Goal: Transaction & Acquisition: Purchase product/service

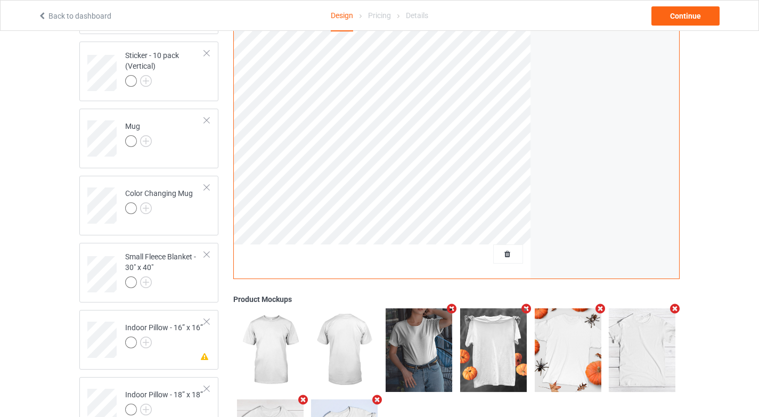
scroll to position [635, 0]
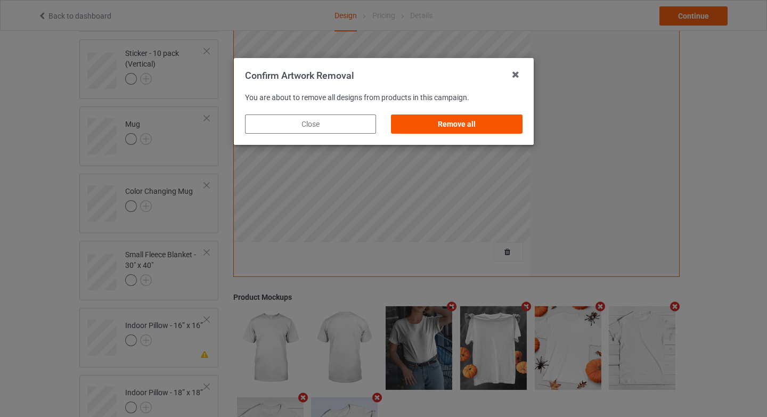
click at [480, 124] on div "Remove all" at bounding box center [456, 123] width 131 height 19
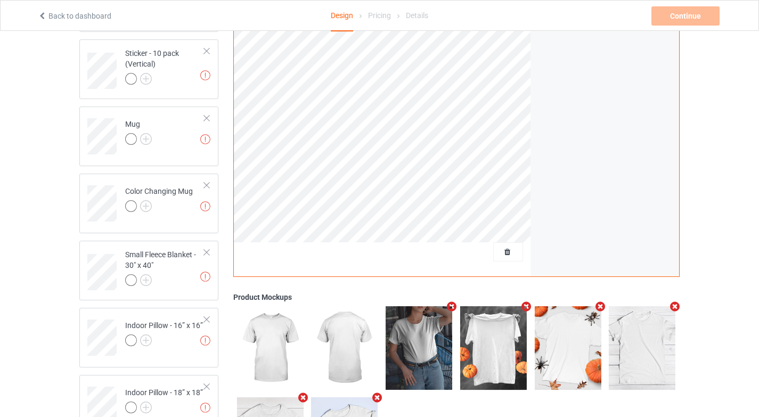
scroll to position [0, 0]
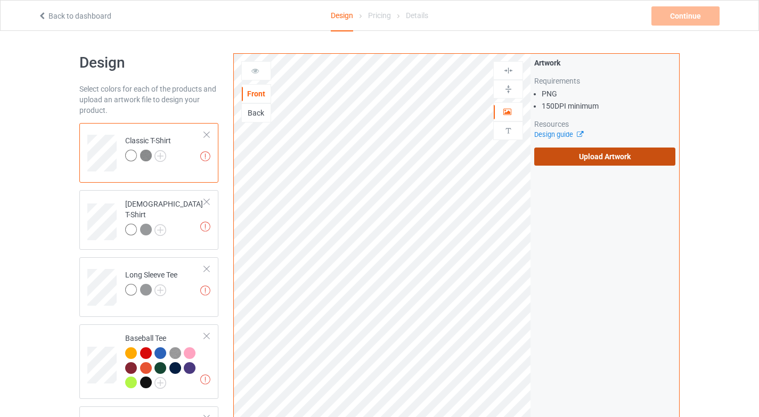
click at [578, 155] on label "Upload Artwork" at bounding box center [604, 156] width 141 height 18
click at [0, 0] on input "Upload Artwork" at bounding box center [0, 0] width 0 height 0
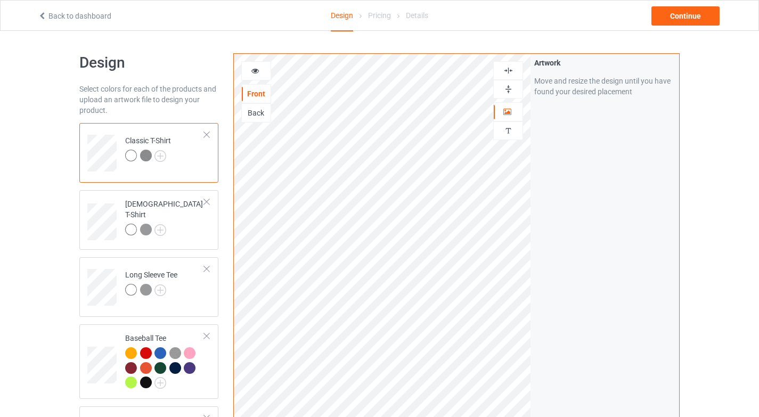
click at [250, 64] on div at bounding box center [256, 70] width 30 height 19
click at [256, 67] on icon at bounding box center [255, 68] width 9 height 7
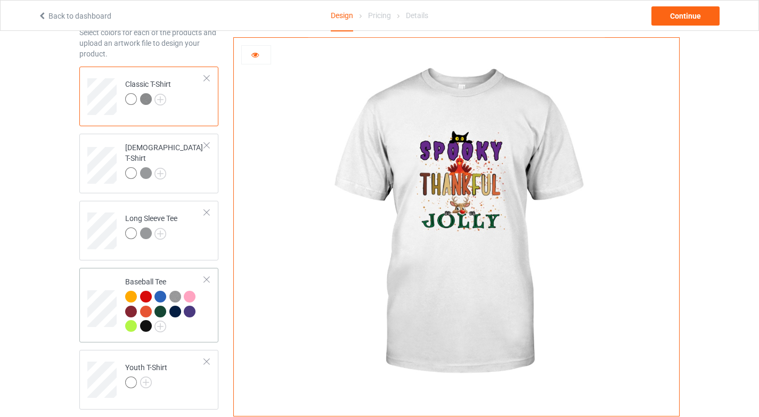
scroll to position [166, 0]
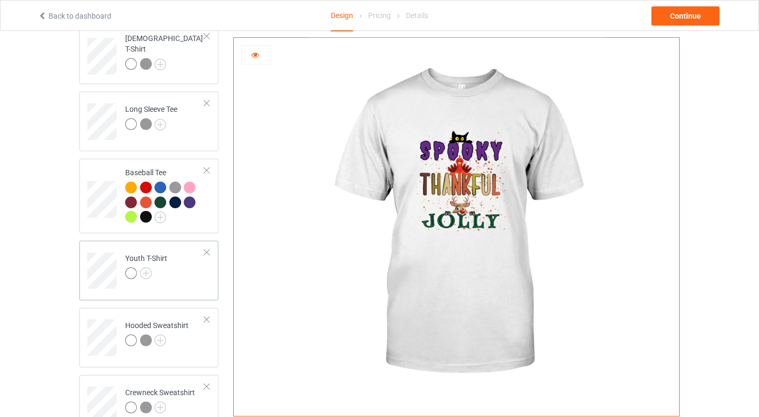
click at [186, 276] on td "Youth T-Shirt" at bounding box center [164, 267] width 91 height 44
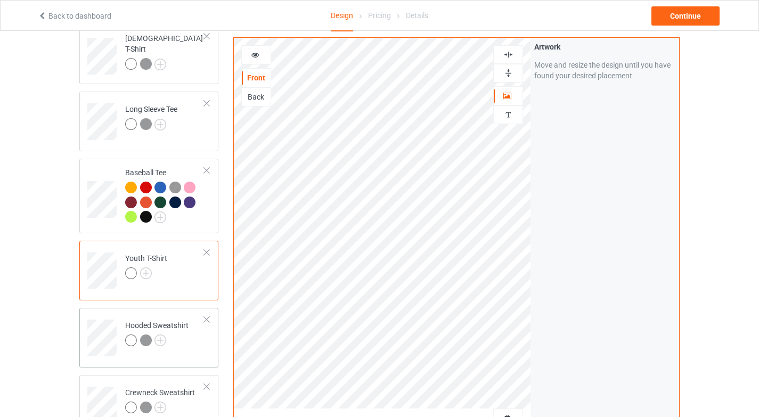
click at [193, 348] on td "Hooded Sweatshirt" at bounding box center [164, 334] width 91 height 44
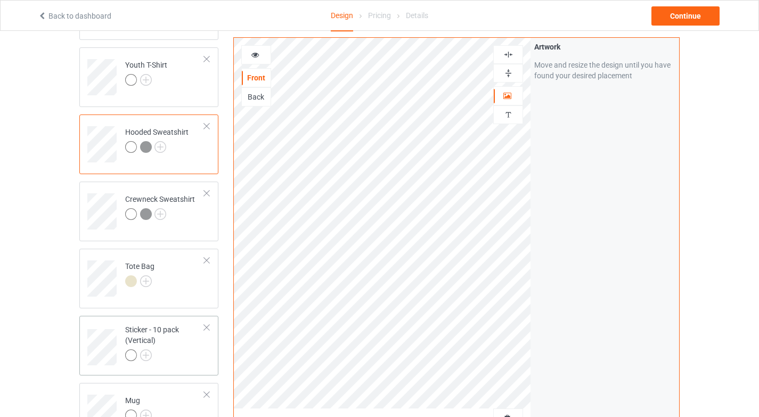
scroll to position [360, 0]
click at [188, 285] on td "Tote Bag" at bounding box center [164, 273] width 91 height 44
click at [188, 351] on div at bounding box center [164, 355] width 79 height 15
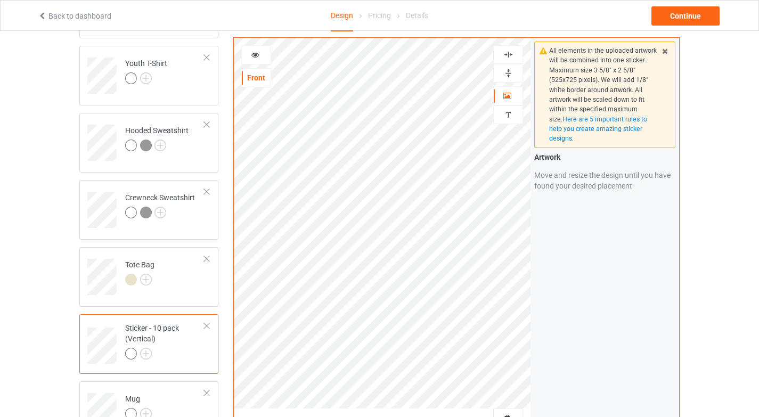
click at [516, 55] on div at bounding box center [507, 55] width 29 height 10
click at [510, 73] on img at bounding box center [508, 73] width 10 height 10
click at [513, 55] on div at bounding box center [507, 55] width 29 height 10
click at [508, 74] on img at bounding box center [508, 73] width 10 height 10
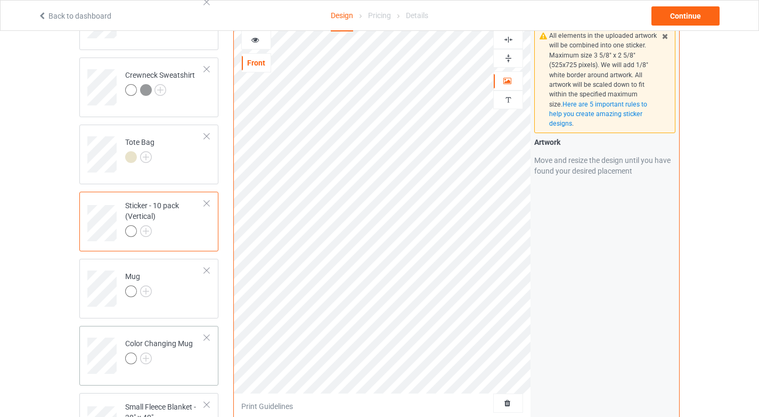
scroll to position [508, 0]
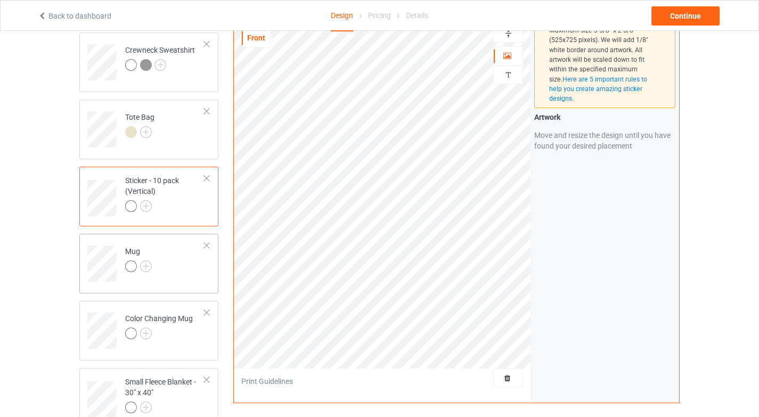
click at [190, 283] on div "Mug" at bounding box center [148, 264] width 139 height 60
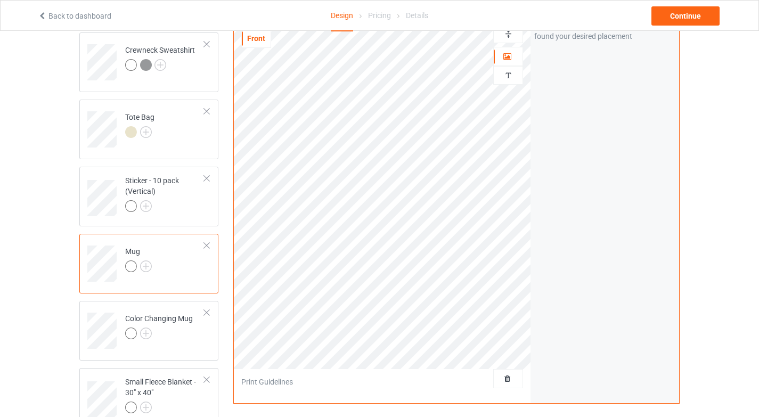
click at [518, 40] on div at bounding box center [508, 33] width 30 height 19
click at [514, 38] on div at bounding box center [507, 34] width 29 height 10
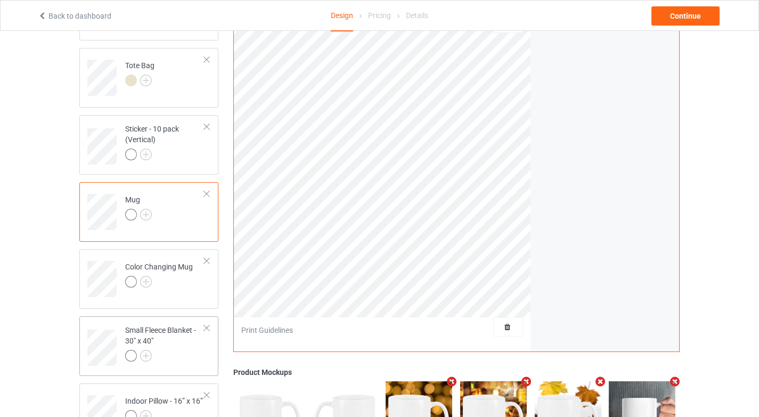
scroll to position [569, 0]
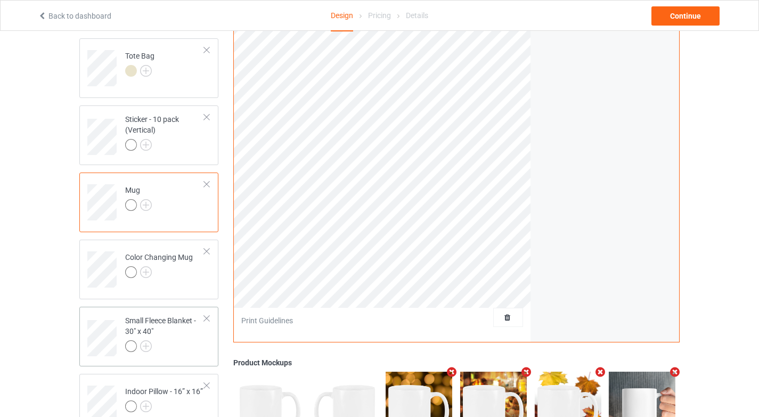
click at [190, 359] on div "Small Fleece Blanket - 30" x 40"" at bounding box center [148, 337] width 139 height 60
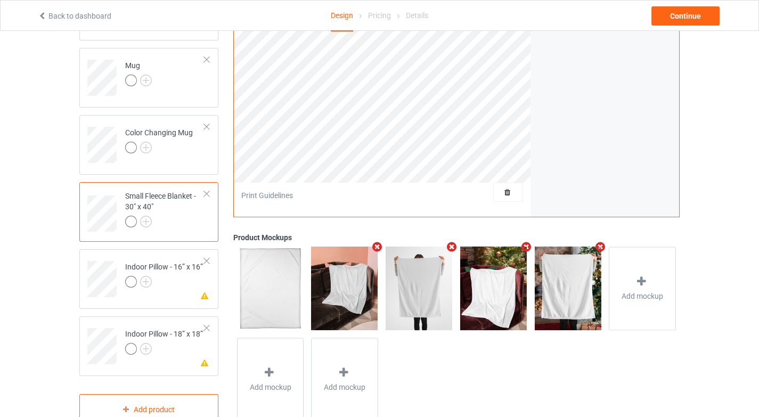
scroll to position [699, 0]
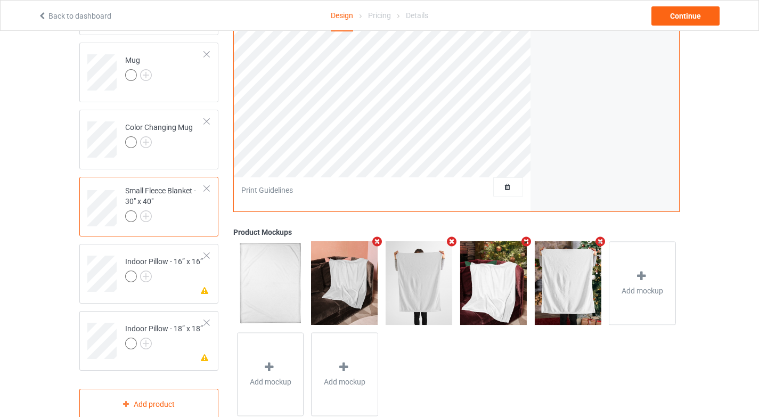
click at [175, 286] on td "Missing artwork on 1 side(s) Indoor Pillow - 16” x 16”" at bounding box center [164, 270] width 91 height 44
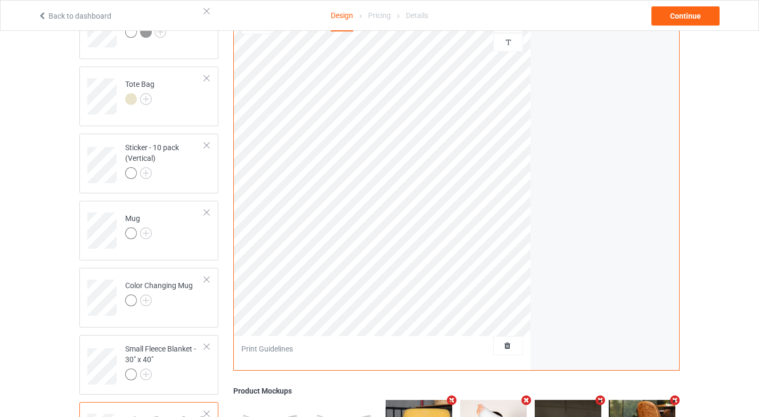
scroll to position [354, 0]
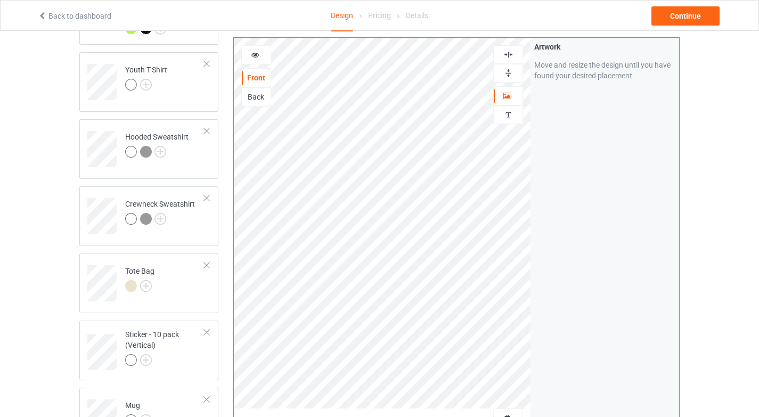
click at [514, 57] on div at bounding box center [507, 55] width 29 height 10
click at [514, 72] on div at bounding box center [507, 73] width 29 height 10
click at [244, 52] on div at bounding box center [256, 55] width 29 height 11
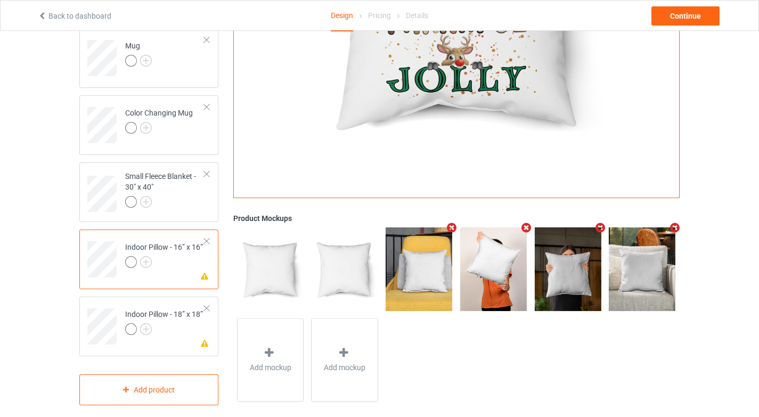
scroll to position [725, 0]
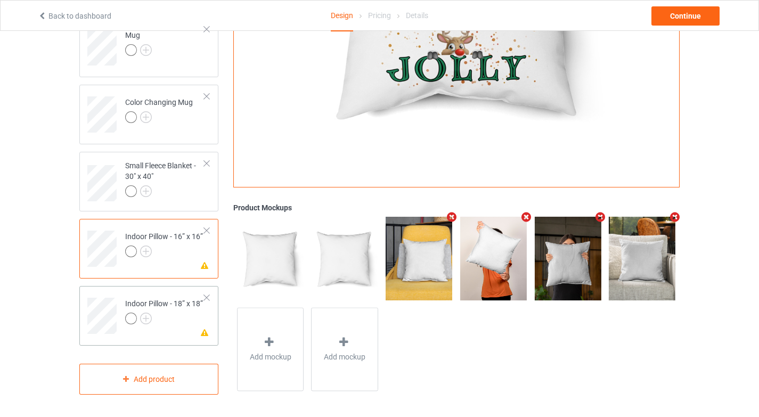
click at [163, 324] on div at bounding box center [164, 319] width 78 height 15
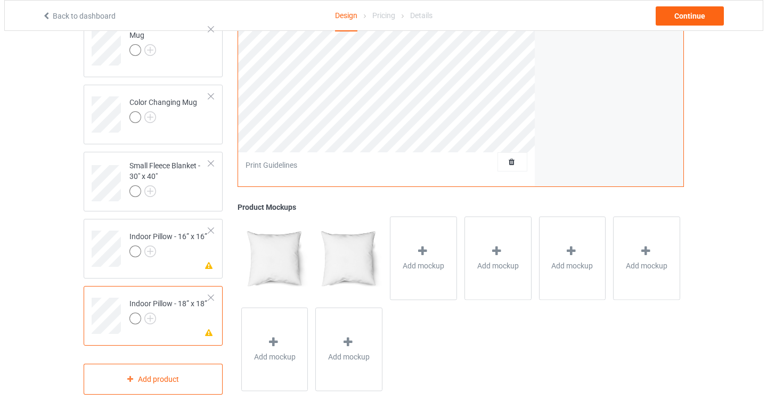
scroll to position [207, 0]
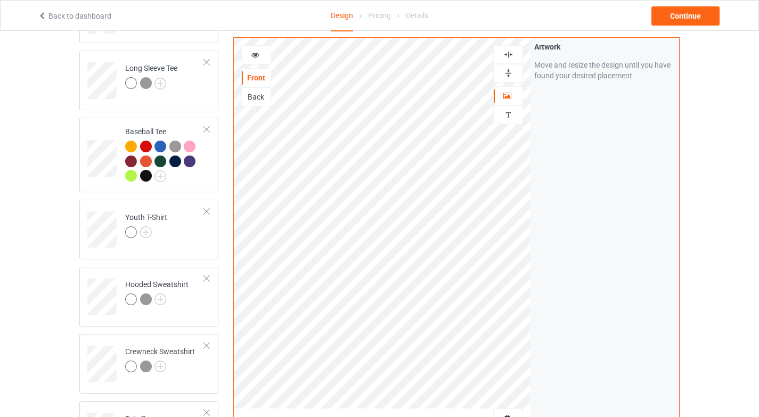
click at [505, 54] on img at bounding box center [508, 55] width 10 height 10
click at [516, 73] on div at bounding box center [507, 73] width 29 height 10
click at [256, 52] on icon at bounding box center [255, 53] width 9 height 7
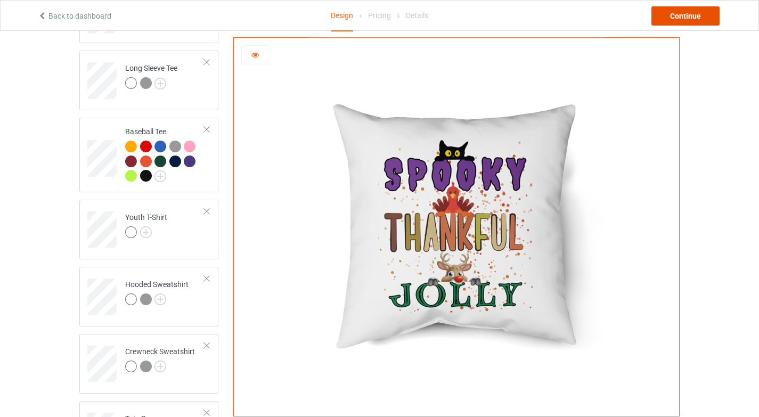
click at [692, 14] on div "Continue" at bounding box center [685, 15] width 68 height 19
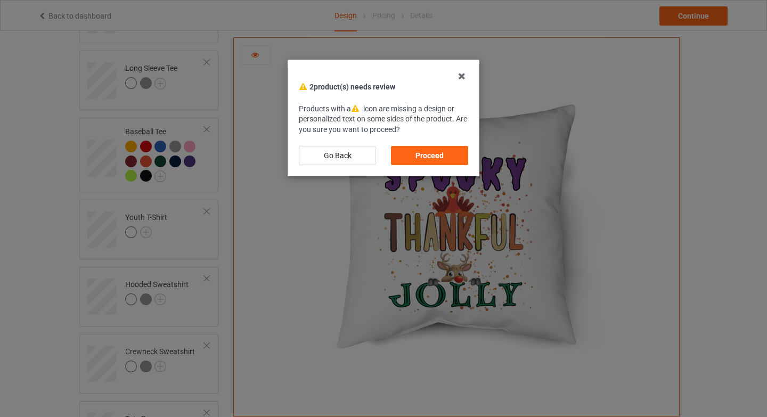
click at [456, 143] on div "Proceed" at bounding box center [429, 155] width 92 height 34
click at [454, 149] on div "Proceed" at bounding box center [429, 155] width 77 height 19
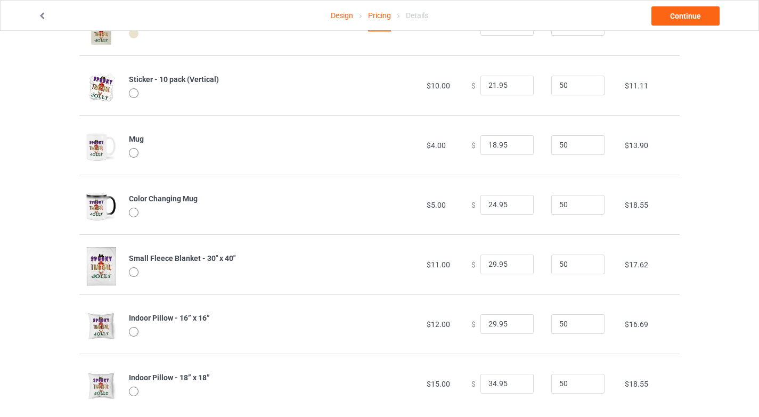
scroll to position [615, 0]
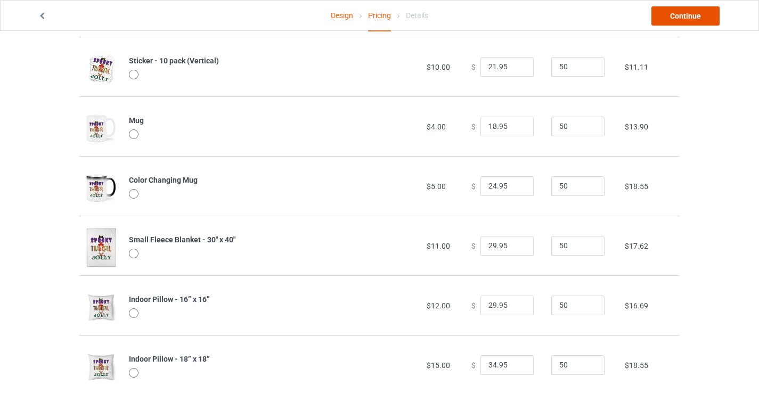
click at [693, 18] on link "Continue" at bounding box center [685, 15] width 68 height 19
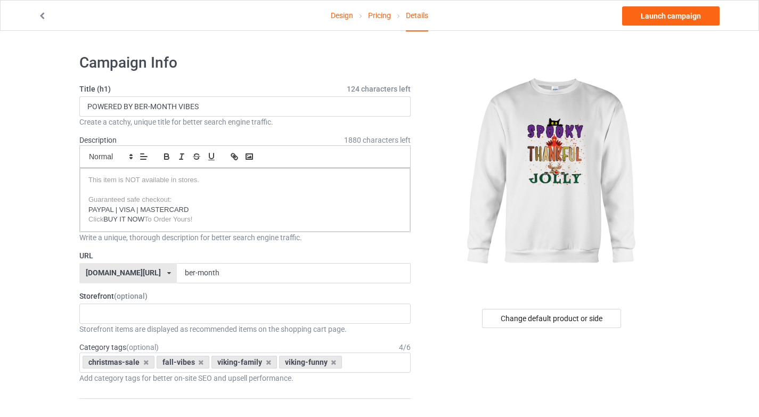
click at [143, 273] on div "[DOMAIN_NAME][URL]" at bounding box center [123, 272] width 75 height 7
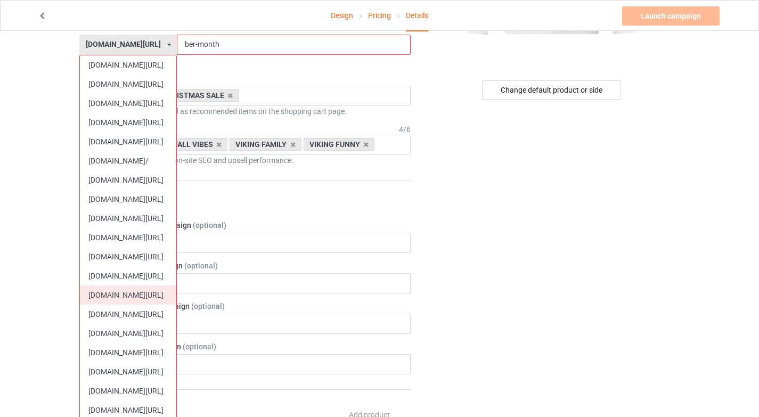
scroll to position [231, 0]
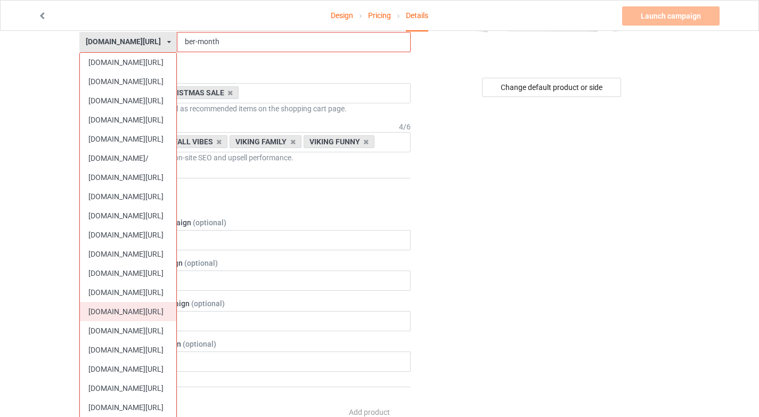
click at [122, 312] on div "[DOMAIN_NAME][URL]" at bounding box center [128, 311] width 96 height 19
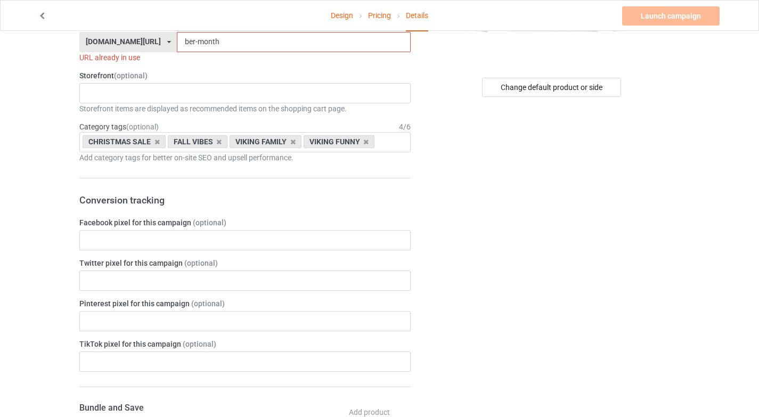
scroll to position [0, 0]
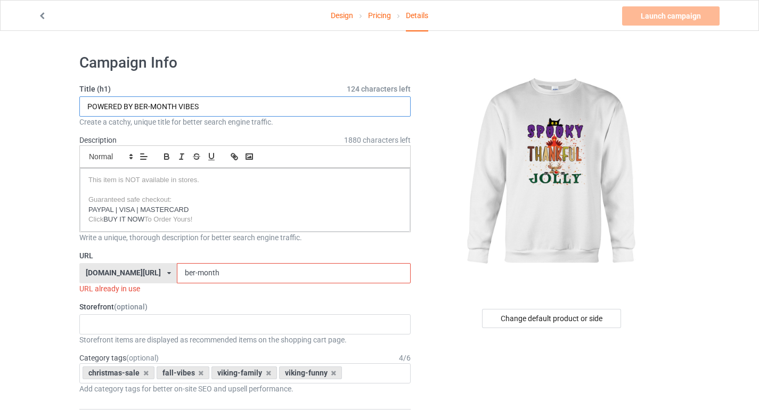
drag, startPoint x: 203, startPoint y: 104, endPoint x: 59, endPoint y: 105, distance: 144.3
type input "SPOOKY THANKFUL [PERSON_NAME]"
drag, startPoint x: 203, startPoint y: 274, endPoint x: 162, endPoint y: 275, distance: 41.5
click at [177, 275] on input "ber-month" at bounding box center [293, 273] width 233 height 20
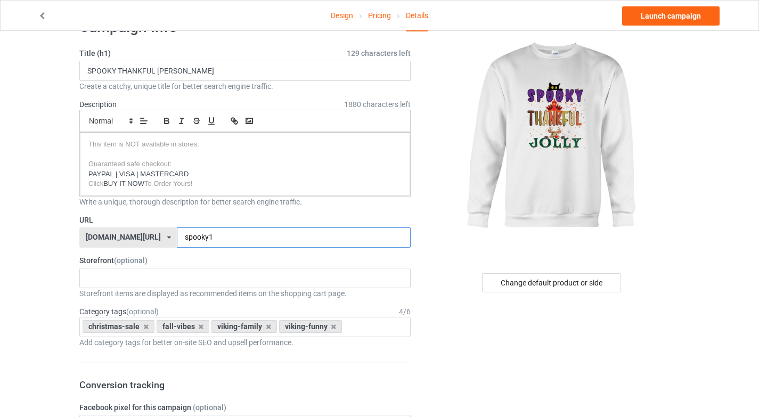
scroll to position [79, 0]
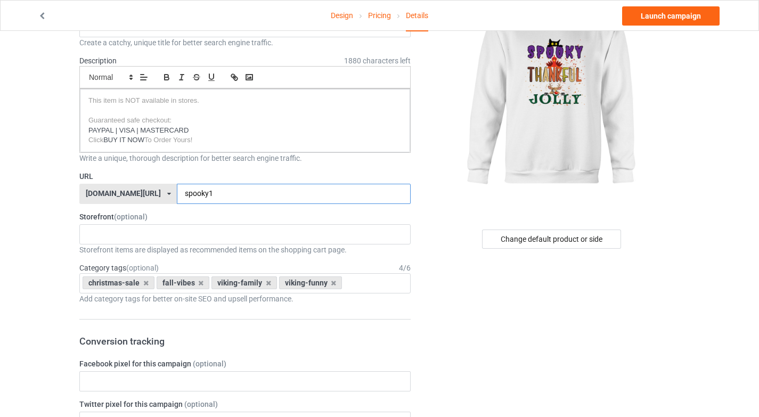
type input "spooky1"
click at [137, 220] on span "(optional)" at bounding box center [131, 216] width 34 height 9
click at [136, 229] on div "NISSE - NORWEGIAN GNOME CHRISTMAS - YULE VIKING FUNNY FAMILY NORWAY LEFSE UFF D…" at bounding box center [244, 234] width 331 height 20
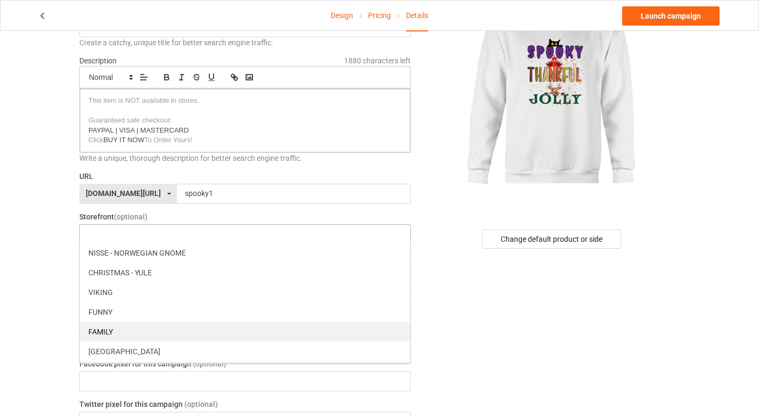
scroll to position [0, 0]
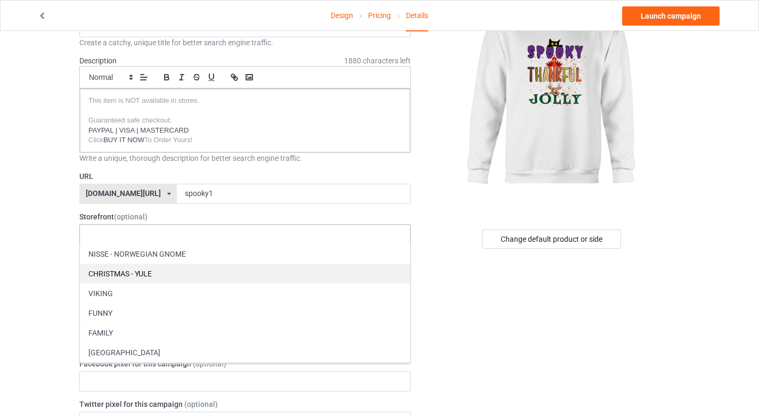
click at [142, 276] on div "CHRISTMAS - YULE" at bounding box center [245, 274] width 330 height 20
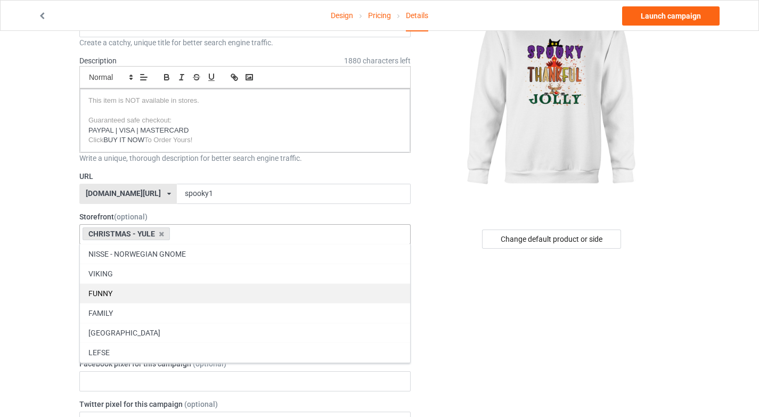
click at [134, 297] on div "FUNNY" at bounding box center [245, 293] width 330 height 20
click at [134, 297] on div "FAMILY" at bounding box center [245, 293] width 330 height 20
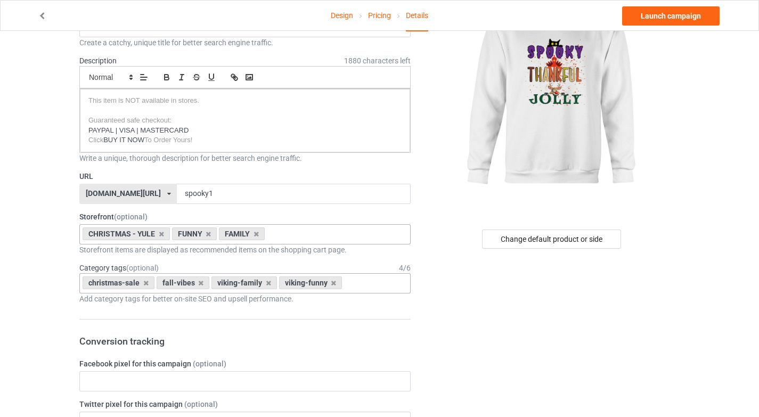
click at [146, 281] on icon at bounding box center [145, 282] width 5 height 7
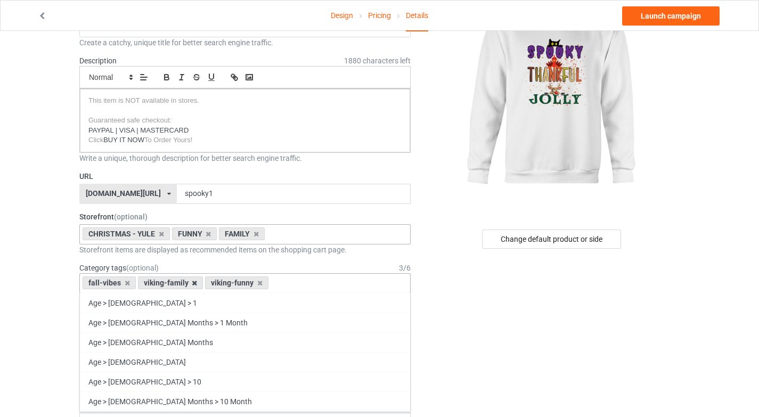
click at [192, 282] on icon at bounding box center [194, 282] width 5 height 7
click at [127, 285] on icon at bounding box center [127, 282] width 5 height 7
click at [137, 284] on icon at bounding box center [137, 282] width 5 height 7
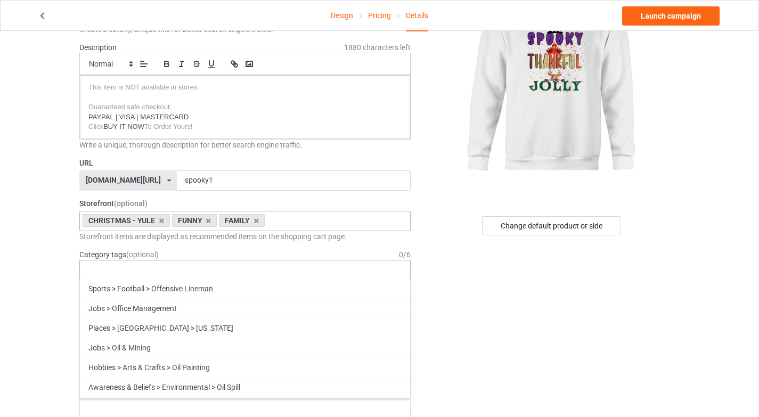
scroll to position [47073, 0]
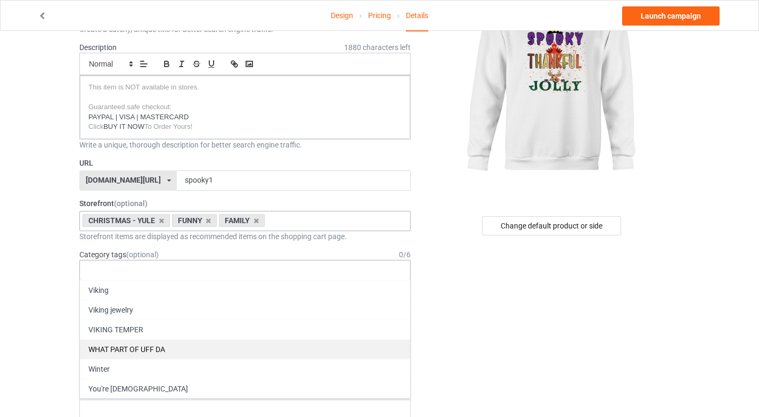
click at [130, 368] on div "Winter" at bounding box center [245, 369] width 330 height 20
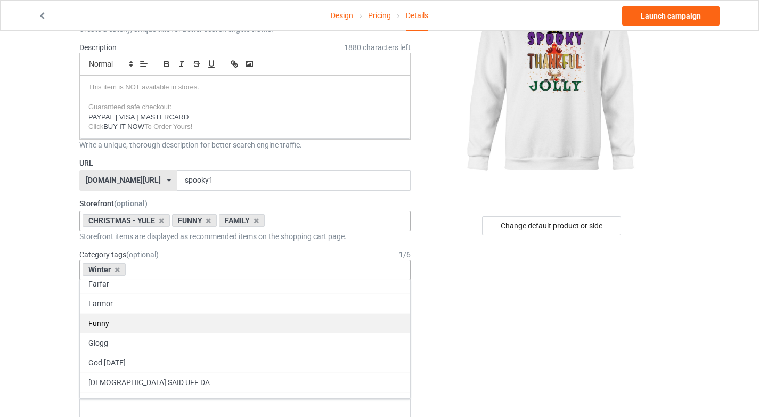
scroll to position [46053, 0]
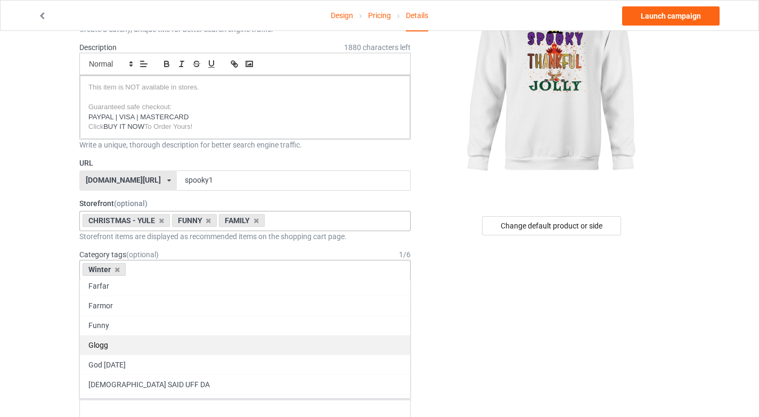
click at [150, 319] on div "Funny" at bounding box center [245, 325] width 330 height 20
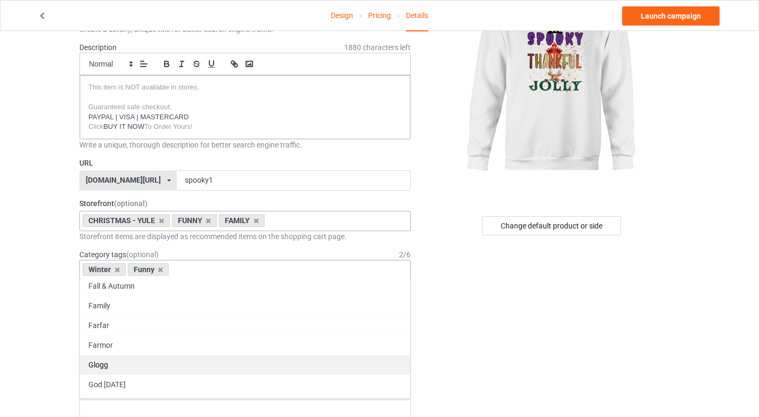
scroll to position [46008, 0]
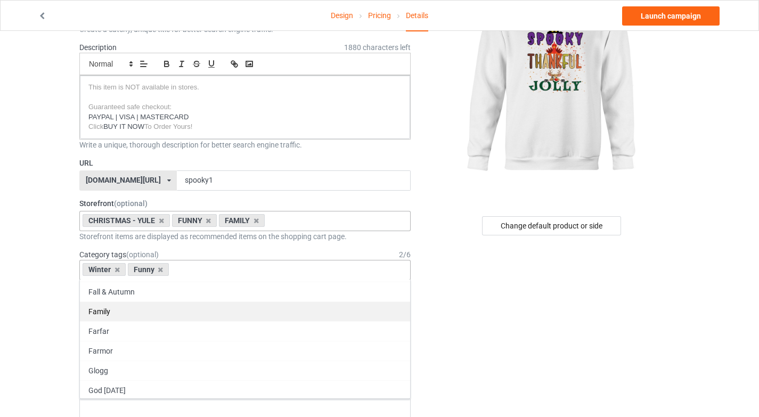
click at [154, 314] on div "Family" at bounding box center [245, 311] width 330 height 20
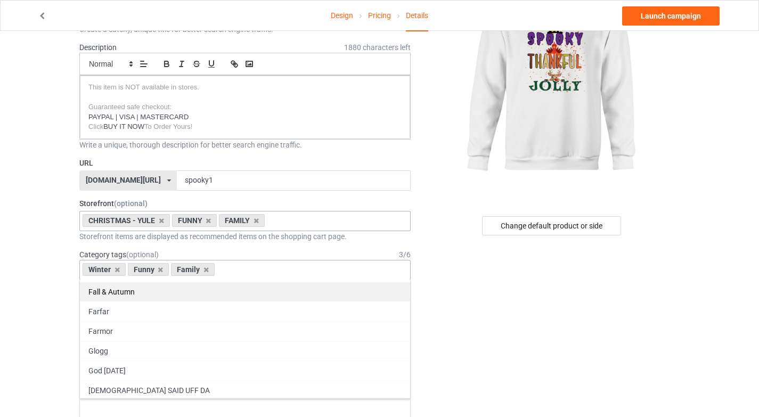
click at [167, 289] on div "Fall & Autumn" at bounding box center [245, 292] width 330 height 20
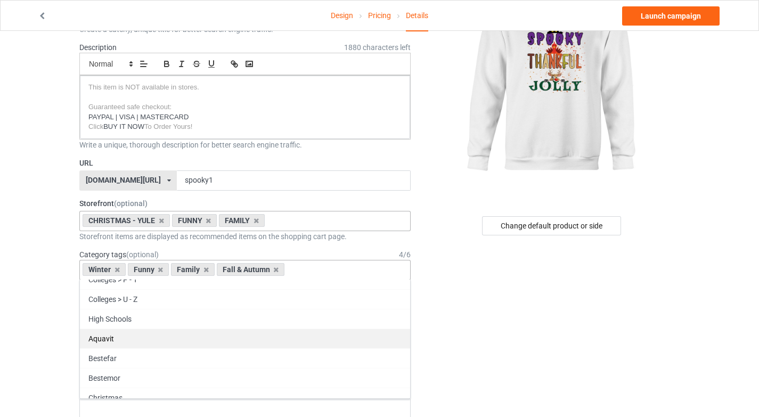
scroll to position [45838, 0]
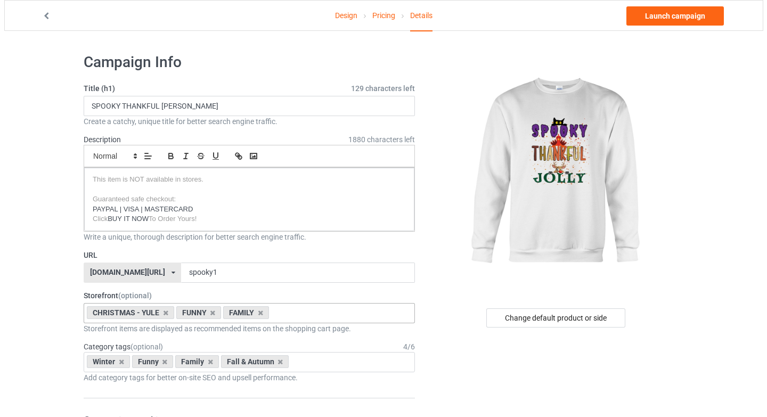
scroll to position [0, 0]
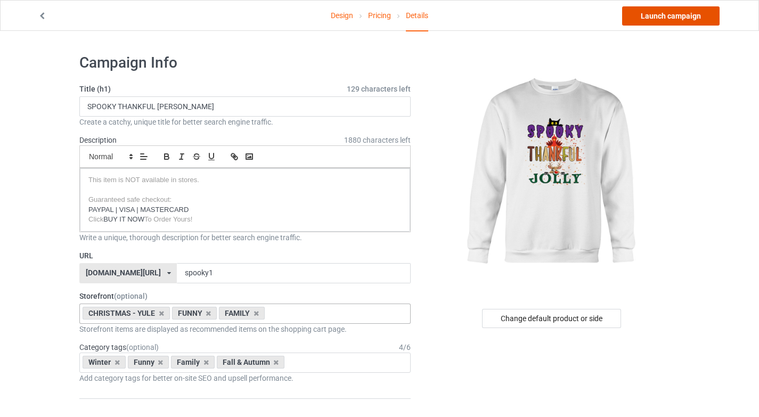
click at [687, 15] on link "Launch campaign" at bounding box center [670, 15] width 97 height 19
